Goal: Information Seeking & Learning: Learn about a topic

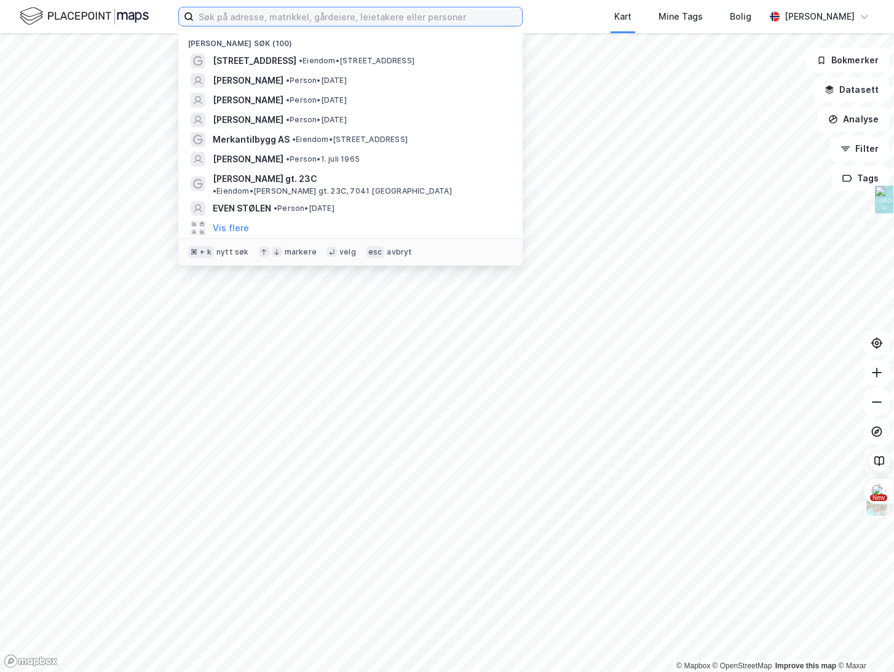
click at [218, 18] on input at bounding box center [358, 16] width 328 height 18
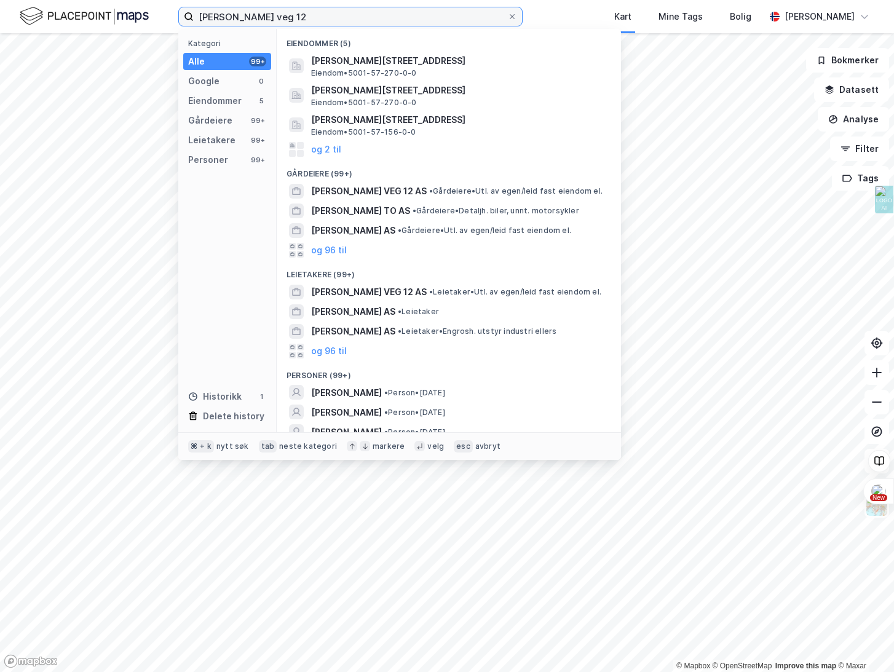
type input "[PERSON_NAME] veg 12"
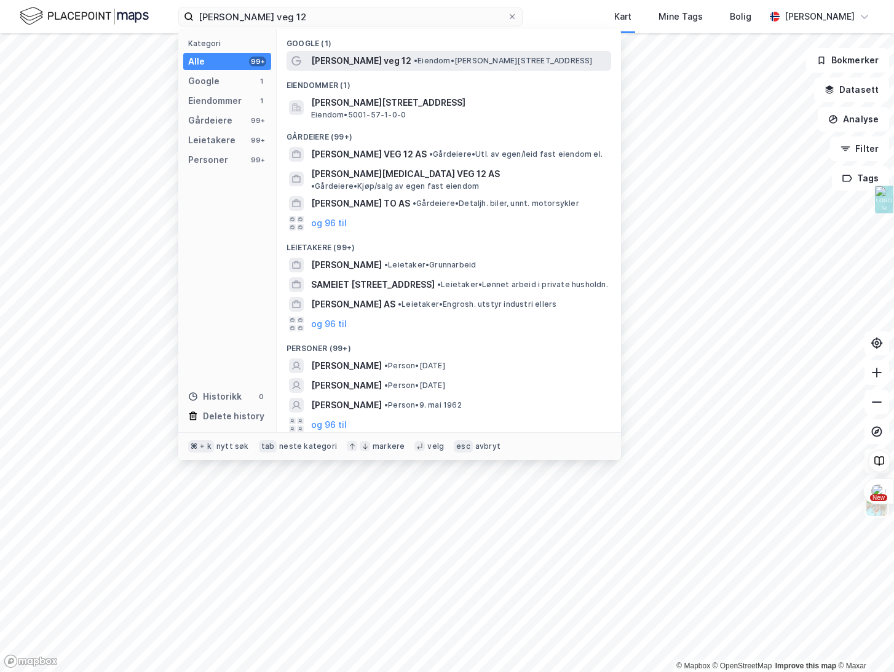
click at [331, 55] on span "[PERSON_NAME] veg 12" at bounding box center [361, 61] width 100 height 15
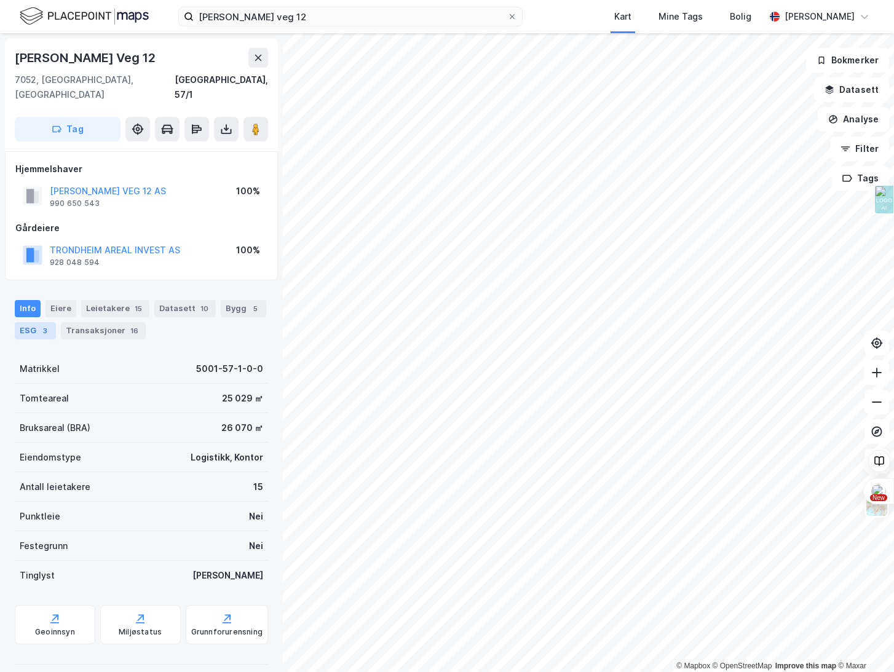
click at [43, 325] on div "3" at bounding box center [45, 331] width 12 height 12
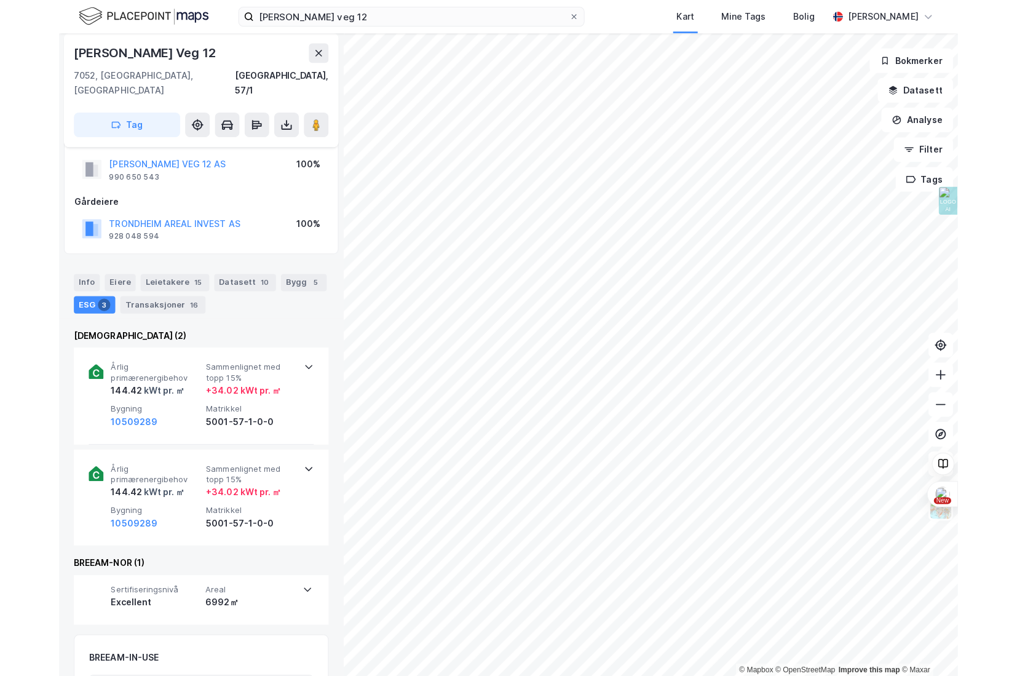
scroll to position [22, 0]
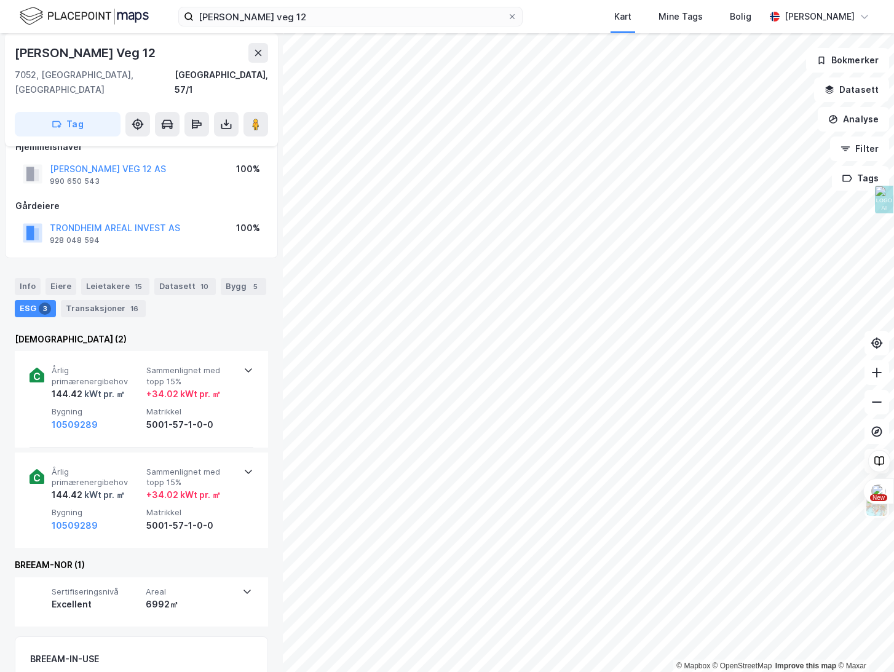
click at [231, 558] on div "BREEAM-NOR (1)" at bounding box center [141, 565] width 253 height 15
